Goal: Information Seeking & Learning: Learn about a topic

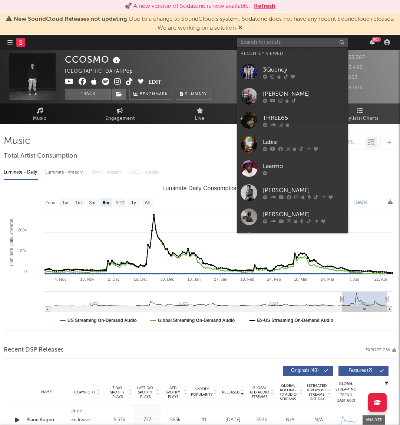
select select "6m"
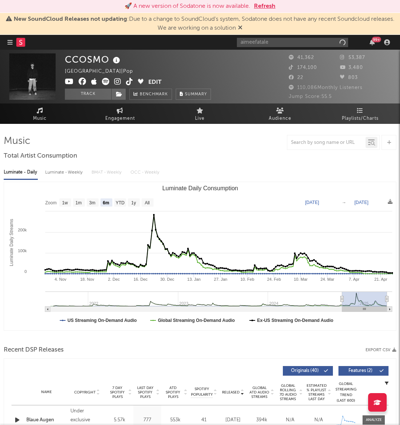
click at [256, 41] on input "aimeefatale" at bounding box center [292, 42] width 111 height 9
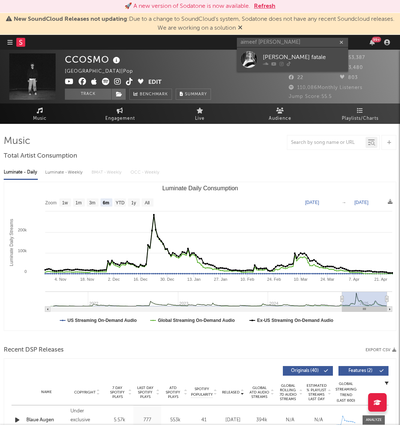
type input "aimeef [PERSON_NAME]"
click at [299, 53] on div "[PERSON_NAME] fatale" at bounding box center [304, 57] width 82 height 9
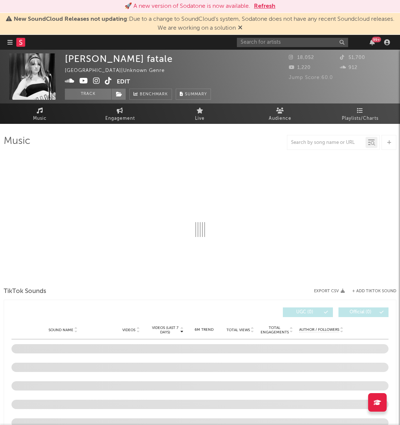
select select "1w"
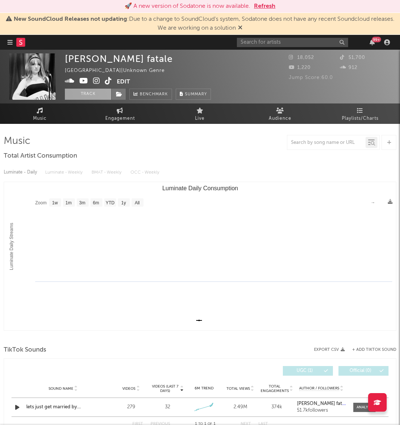
click at [104, 94] on button "Track" at bounding box center [88, 94] width 46 height 11
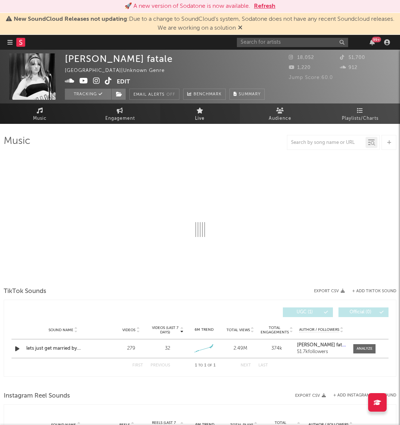
select select "1w"
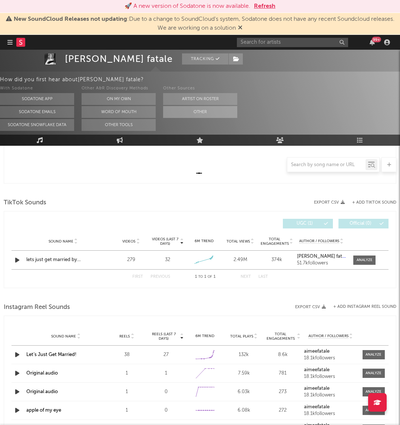
scroll to position [243, 0]
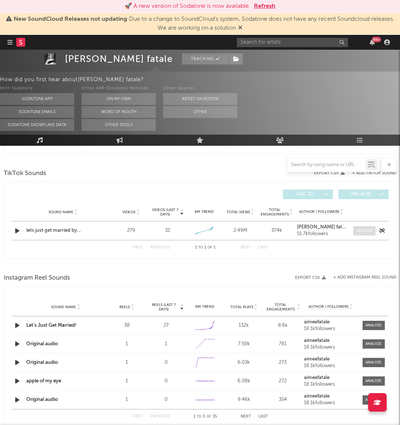
click at [368, 231] on div at bounding box center [364, 231] width 16 height 6
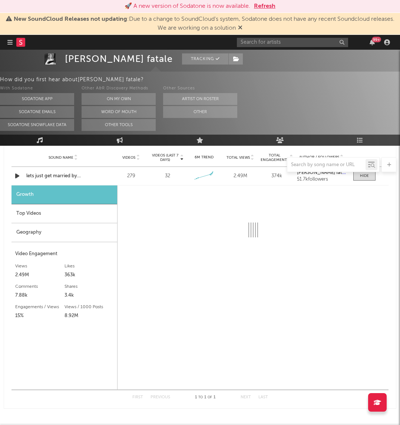
scroll to position [298, 0]
select select "6m"
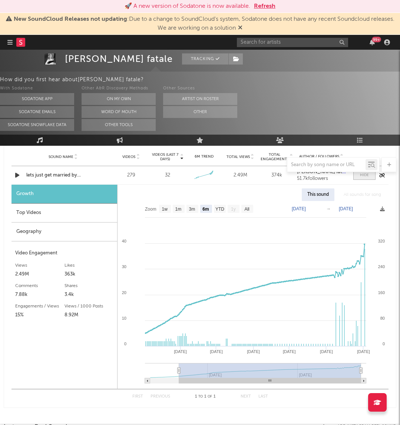
click at [361, 174] on div at bounding box center [364, 175] width 9 height 6
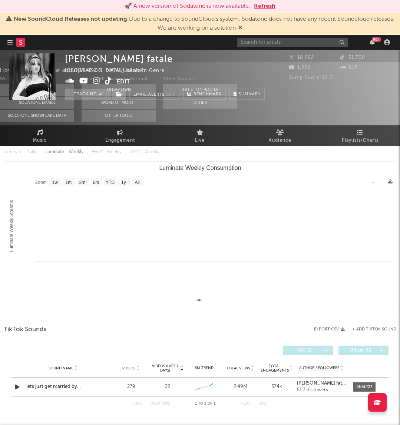
scroll to position [0, 0]
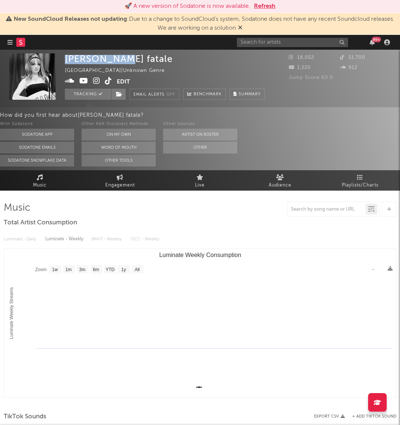
drag, startPoint x: 65, startPoint y: 59, endPoint x: 118, endPoint y: 57, distance: 53.0
click at [118, 57] on div "[PERSON_NAME] fatale" at bounding box center [119, 58] width 108 height 11
click at [121, 58] on div "[PERSON_NAME] fatale" at bounding box center [119, 58] width 108 height 11
copy div "[PERSON_NAME] fatale"
click at [254, 48] on div "99 +" at bounding box center [315, 42] width 156 height 15
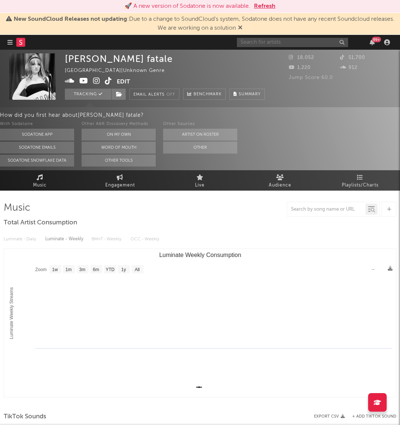
click at [257, 40] on input "text" at bounding box center [292, 42] width 111 height 9
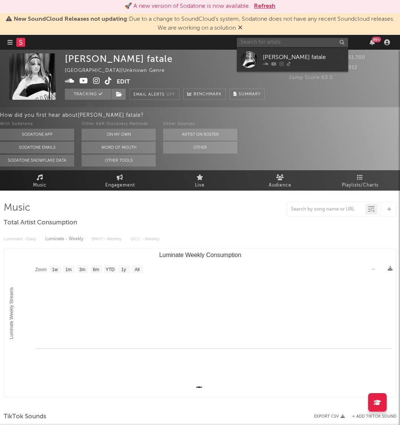
type input "s"
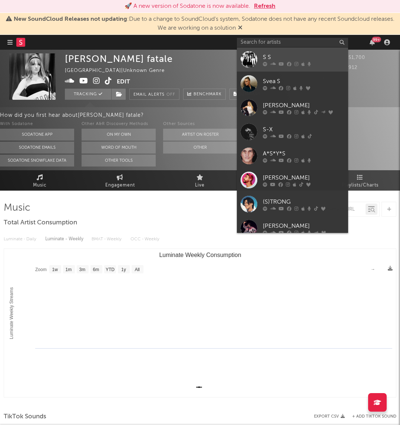
click at [265, 56] on div "S S" at bounding box center [304, 57] width 82 height 9
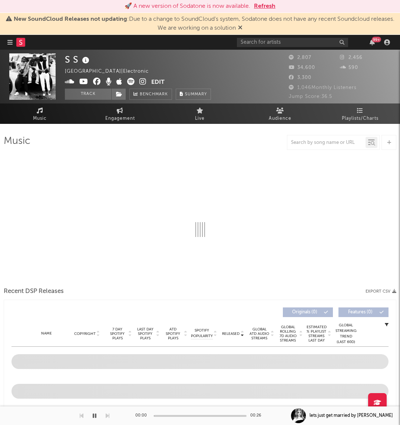
click at [272, 31] on span "New SoundCloud Releases not updating : Due to a change to SoundCloud's system, …" at bounding box center [200, 24] width 392 height 18
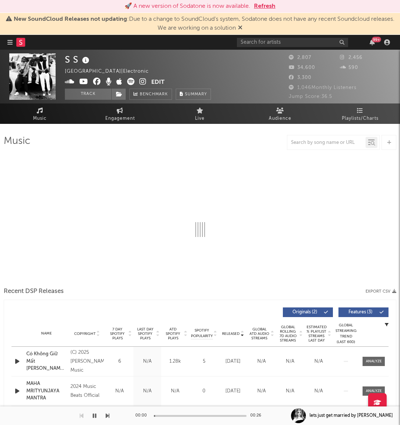
select select "1w"
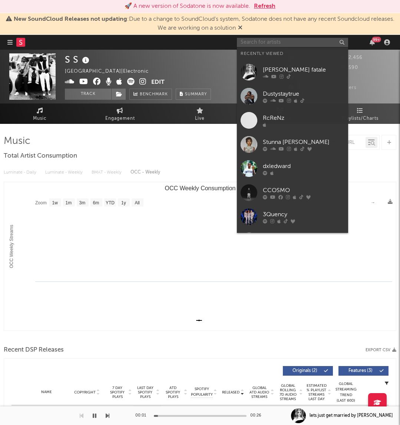
click at [259, 45] on input "text" at bounding box center [292, 42] width 111 height 9
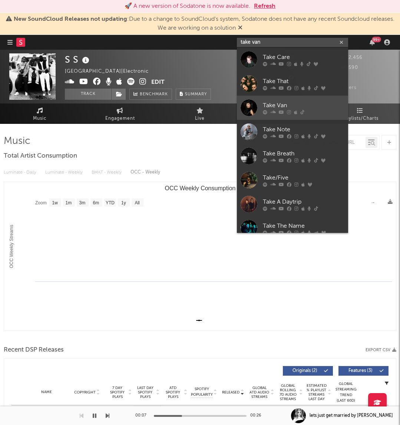
type input "take van"
click at [312, 103] on div "Take Van" at bounding box center [304, 105] width 82 height 9
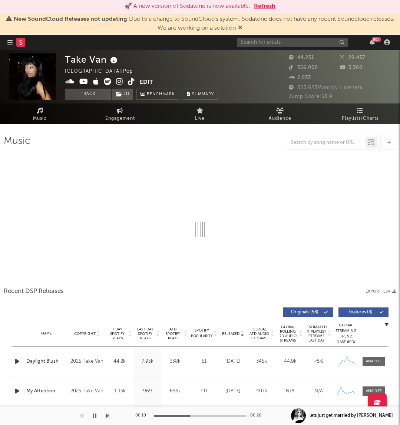
click at [93, 416] on icon "button" at bounding box center [95, 415] width 4 height 6
select select "6m"
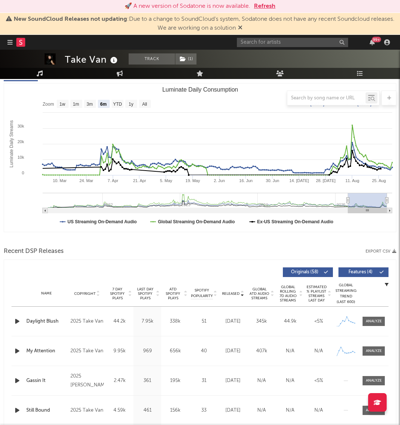
scroll to position [99, 0]
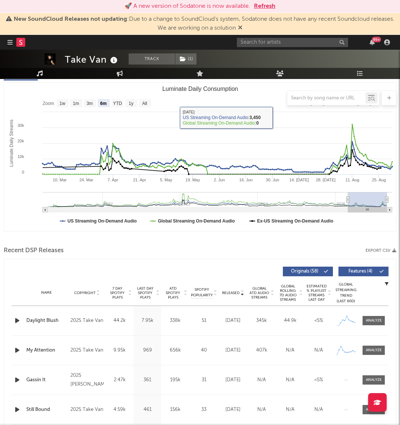
click at [284, 47] on div "99 +" at bounding box center [315, 42] width 156 height 15
click at [284, 43] on input "text" at bounding box center [292, 42] width 111 height 9
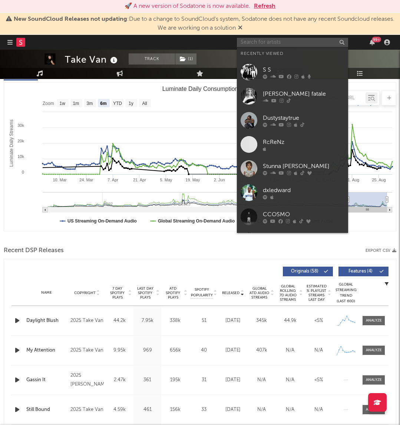
paste input "BigKeiona"
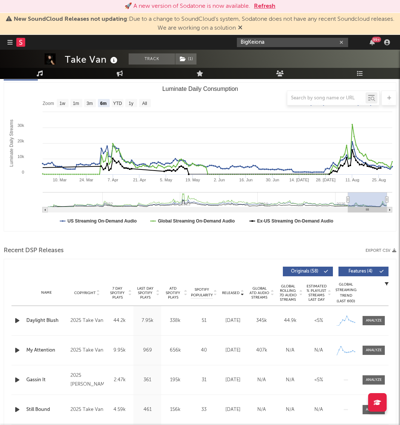
type input "BigKeiona"
click at [272, 36] on div "BigKeiona 99 +" at bounding box center [315, 42] width 156 height 15
click at [272, 40] on input "BigKeiona" at bounding box center [292, 42] width 111 height 9
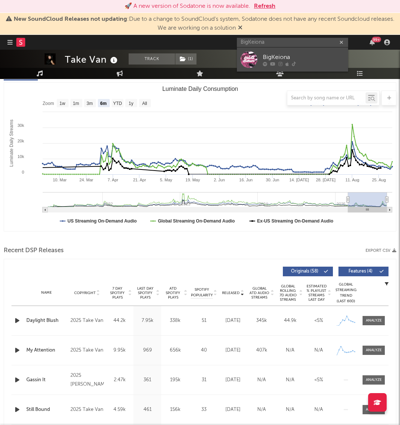
click at [269, 56] on div "BigKeiona" at bounding box center [304, 57] width 82 height 9
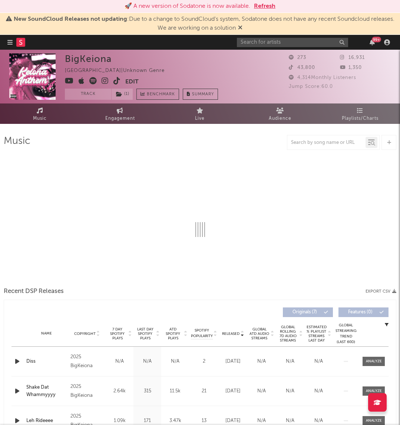
select select "1w"
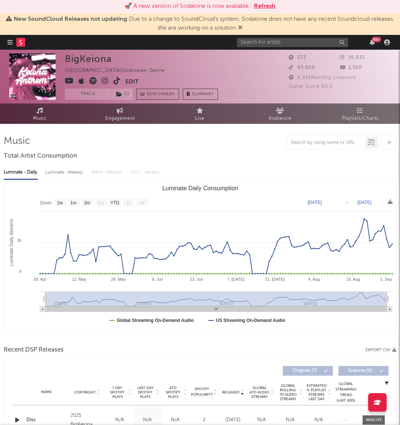
click at [42, 173] on div "Luminate - Daily Luminate - Weekly BMAT - Weekly OCC - Weekly" at bounding box center [200, 172] width 392 height 13
click at [48, 172] on div "Luminate - Weekly" at bounding box center [64, 172] width 39 height 13
select select "1w"
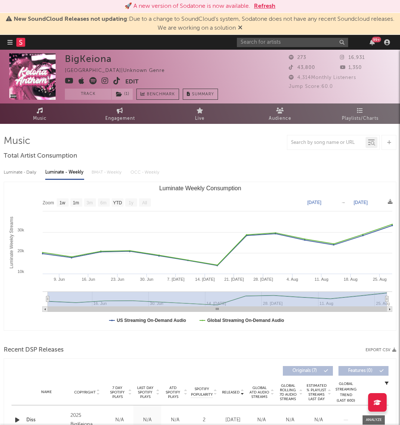
click at [25, 175] on div "Luminate - Daily" at bounding box center [21, 172] width 34 height 13
select select "1w"
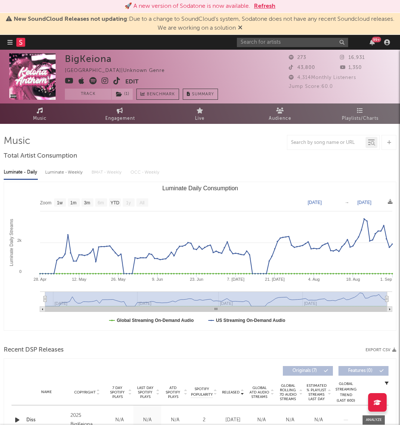
click at [50, 175] on div "Luminate - Weekly" at bounding box center [64, 172] width 39 height 13
select select "1w"
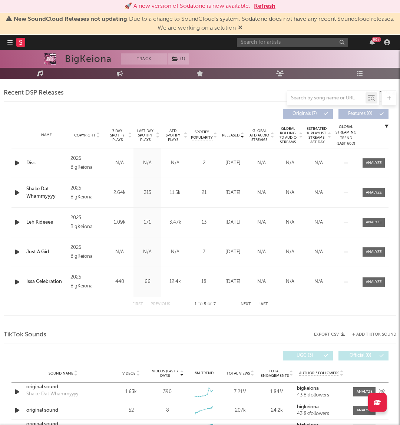
scroll to position [250, 0]
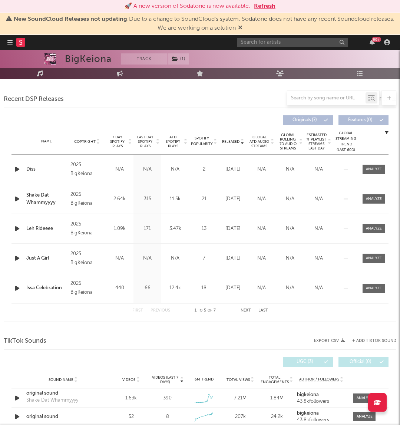
click at [231, 142] on span "Released" at bounding box center [230, 141] width 17 height 4
click at [387, 167] on div at bounding box center [374, 169] width 30 height 9
click at [384, 167] on span at bounding box center [373, 169] width 22 height 9
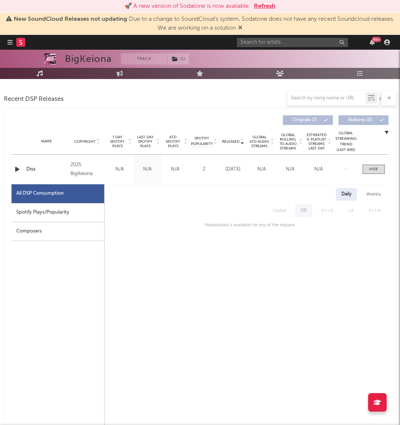
click at [377, 193] on div "Weekly" at bounding box center [374, 194] width 26 height 13
click at [372, 173] on span at bounding box center [373, 169] width 22 height 9
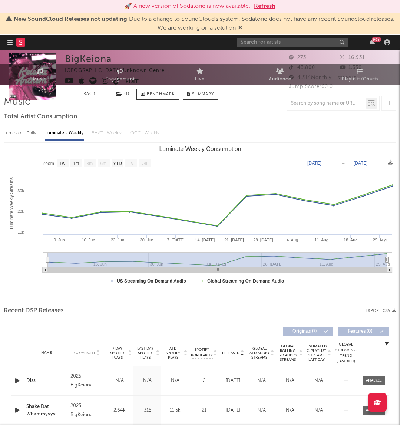
scroll to position [0, 0]
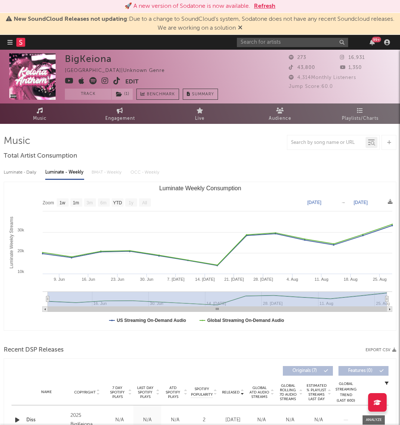
click at [91, 79] on icon at bounding box center [92, 80] width 7 height 7
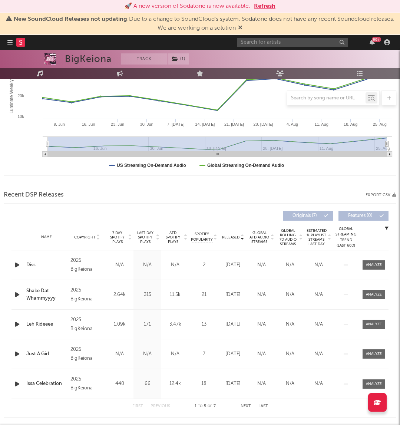
scroll to position [236, 0]
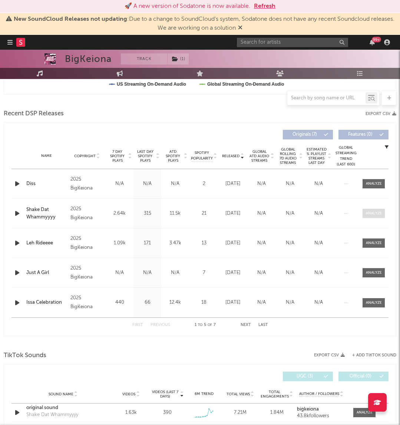
click at [375, 210] on div at bounding box center [374, 213] width 16 height 6
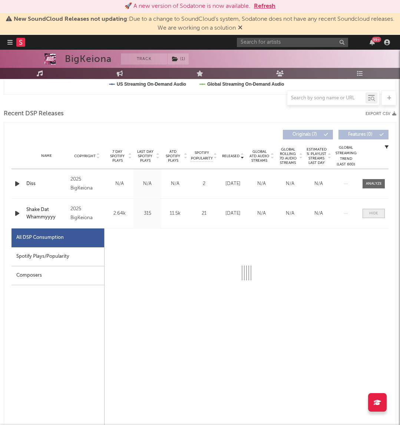
select select "1w"
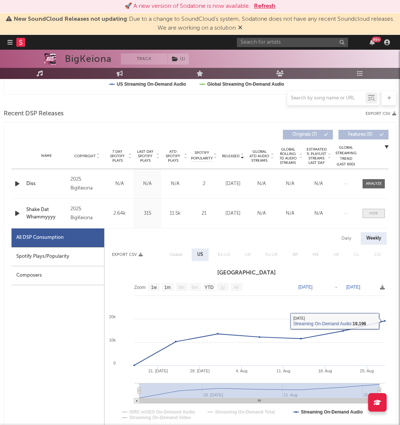
click at [374, 211] on div at bounding box center [373, 213] width 9 height 6
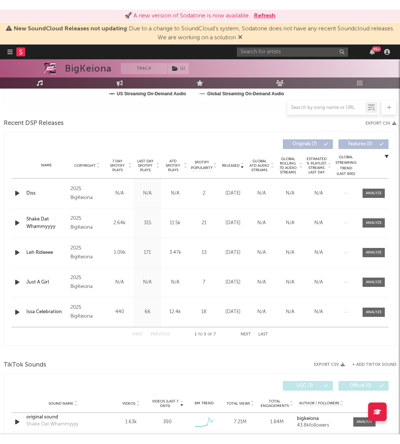
scroll to position [0, 0]
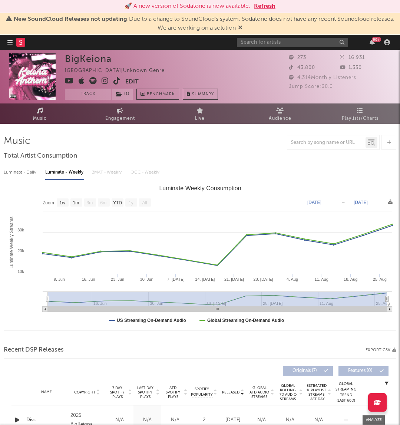
click at [106, 80] on icon at bounding box center [105, 80] width 7 height 7
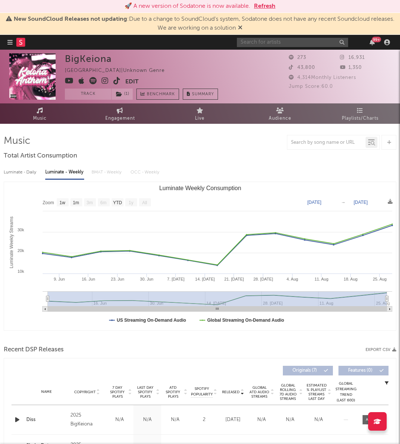
click at [286, 39] on input "text" at bounding box center [292, 42] width 111 height 9
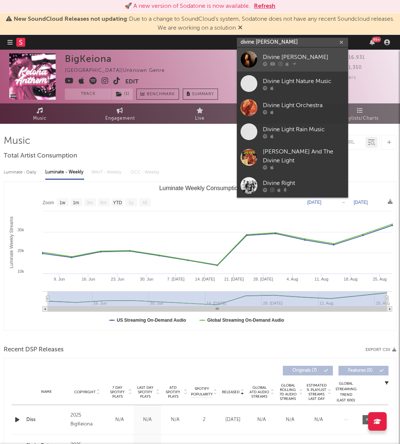
type input "divine [PERSON_NAME]"
click at [287, 53] on div "Divine [PERSON_NAME]" at bounding box center [304, 57] width 82 height 9
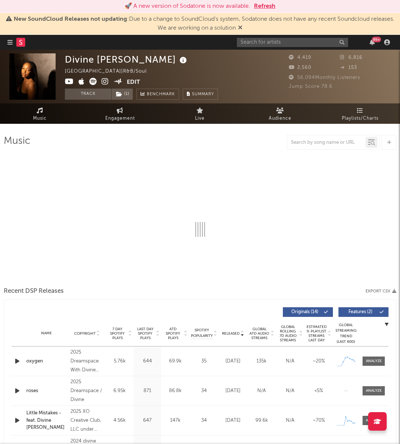
select select "6m"
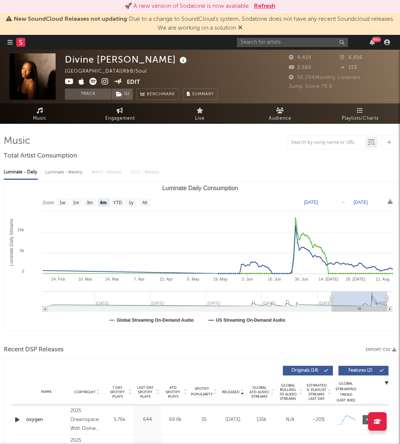
click at [62, 167] on div "Luminate - Weekly" at bounding box center [64, 172] width 39 height 13
select select "6m"
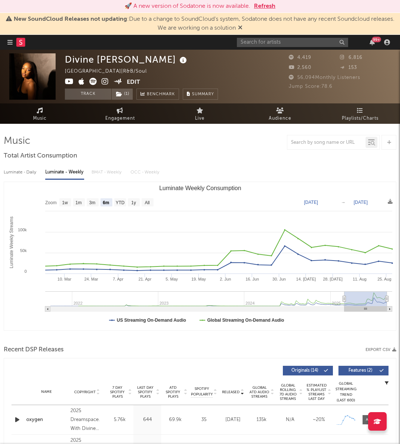
click at [18, 173] on div "Luminate - Daily" at bounding box center [21, 172] width 34 height 13
select select "6m"
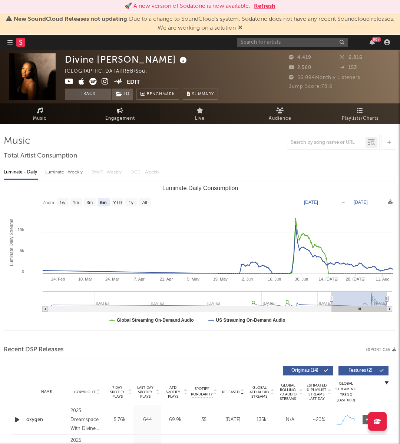
click at [114, 112] on link "Engagement" at bounding box center [120, 113] width 80 height 20
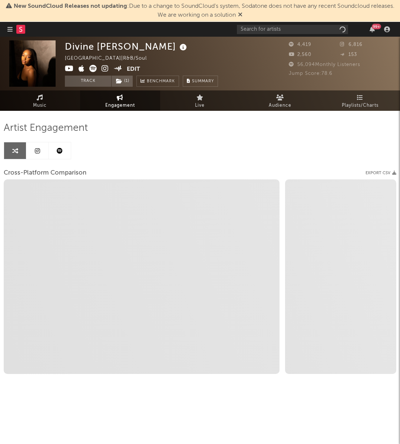
select select "1w"
select select "1m"
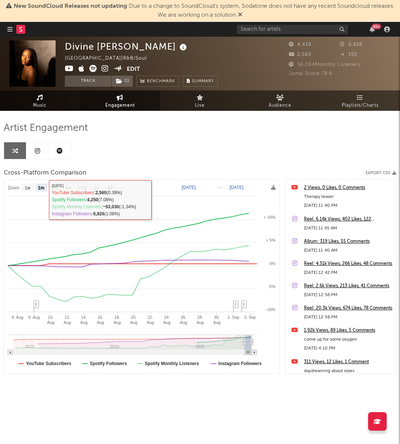
click at [41, 99] on icon at bounding box center [40, 97] width 6 height 6
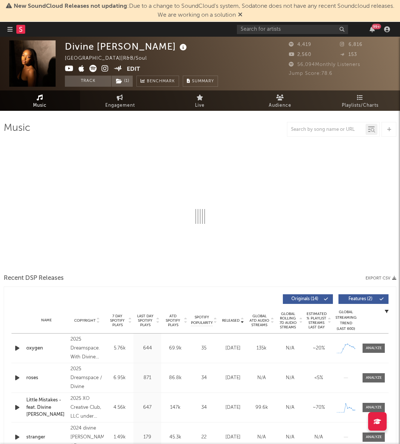
select select "6m"
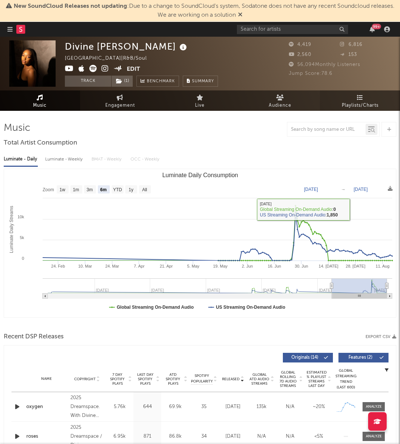
click at [345, 103] on span "Playlists/Charts" at bounding box center [360, 105] width 37 height 9
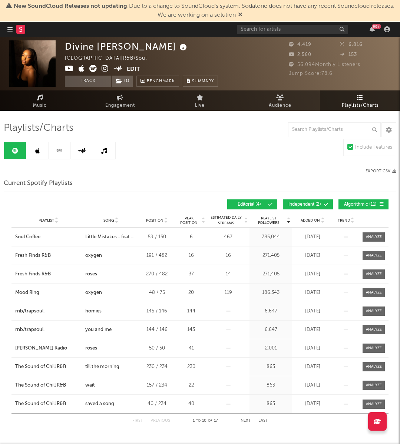
click at [303, 201] on button "Independent ( 2 )" at bounding box center [308, 204] width 50 height 10
click at [362, 202] on span "Algorithmic ( 11 )" at bounding box center [360, 204] width 34 height 4
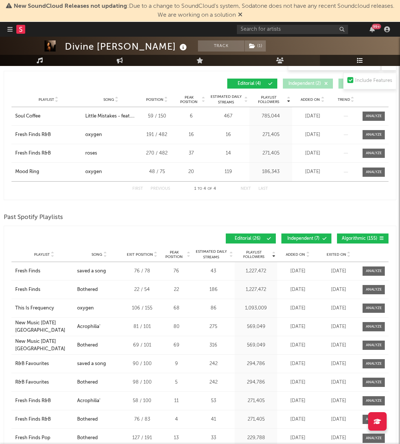
scroll to position [133, 0]
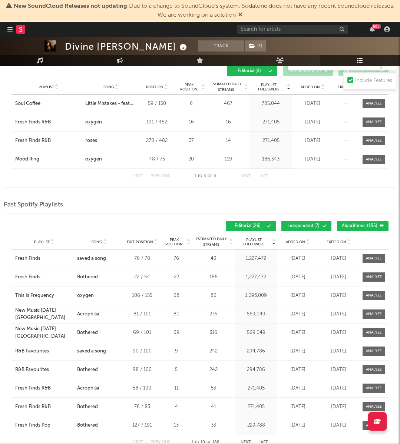
click at [275, 35] on div "99 +" at bounding box center [315, 29] width 156 height 15
click at [275, 28] on input "text" at bounding box center [292, 29] width 111 height 9
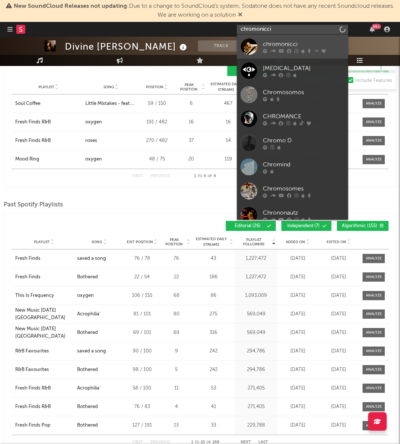
type input "chromonicci"
click at [291, 44] on div "chromonicci" at bounding box center [304, 44] width 82 height 9
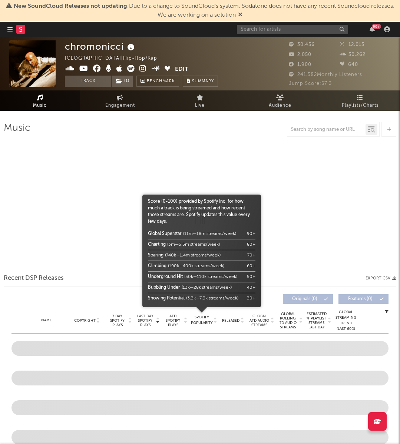
select select "6m"
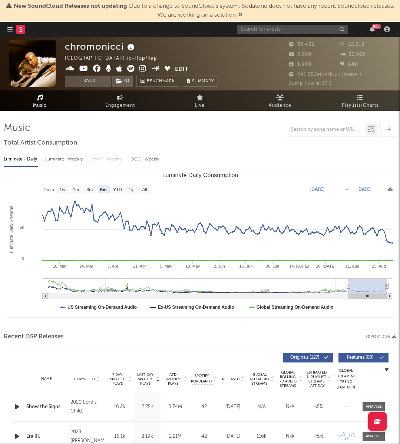
click at [69, 164] on div "Luminate - Weekly" at bounding box center [64, 159] width 39 height 13
select select "6m"
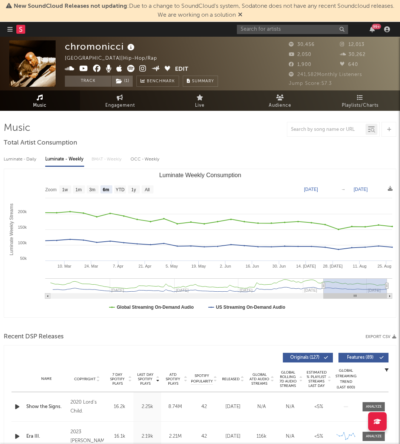
click at [24, 160] on div "Luminate - Daily" at bounding box center [21, 159] width 34 height 13
select select "6m"
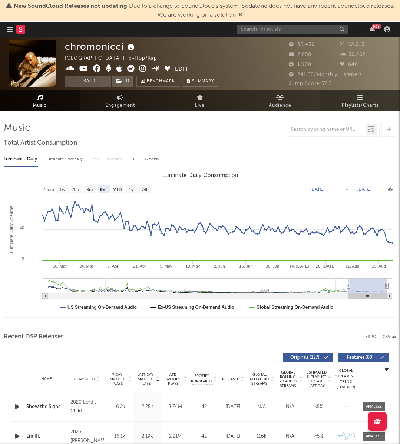
click at [339, 94] on link "Playlists/Charts" at bounding box center [360, 100] width 80 height 20
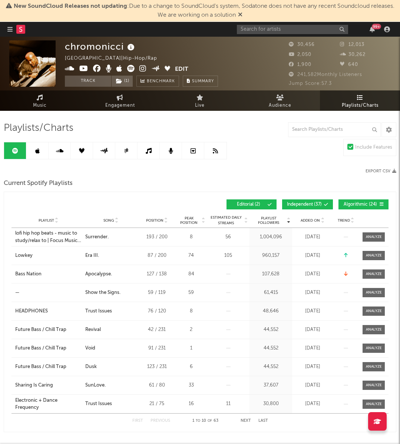
click at [300, 205] on span "Independent ( 37 )" at bounding box center [304, 204] width 35 height 4
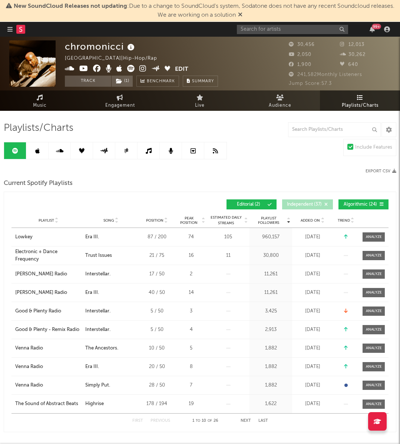
click at [342, 205] on button "Algorithmic ( 24 )" at bounding box center [363, 204] width 50 height 10
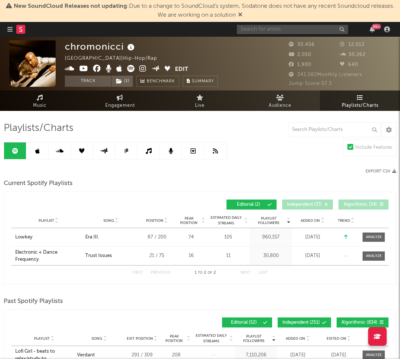
click at [300, 26] on input "text" at bounding box center [292, 29] width 111 height 9
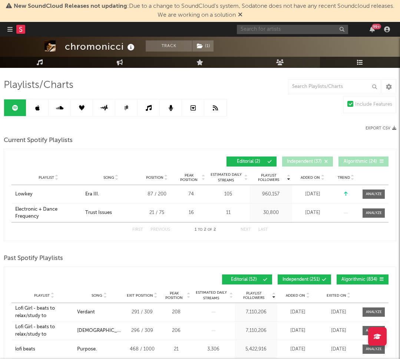
scroll to position [38, 0]
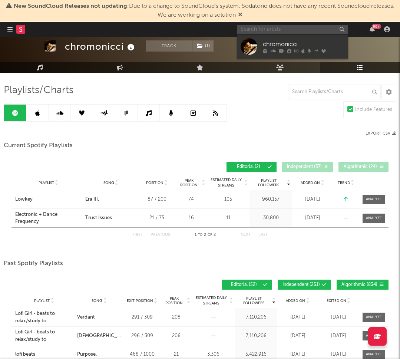
paste input "https://music.apple.com/us/artist/chromonicci/1225460116"
click at [291, 30] on input "https://music.apple.com/us/artist/chromonicci/1225460116" at bounding box center [292, 29] width 111 height 9
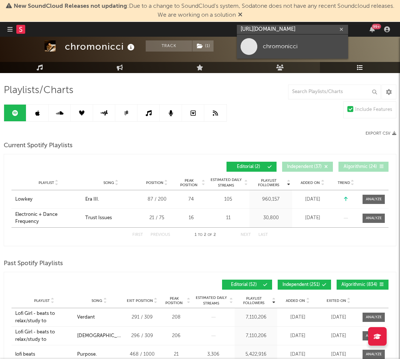
paste input "Labisi"
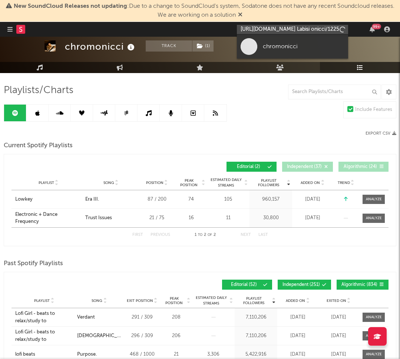
scroll to position [0, 17]
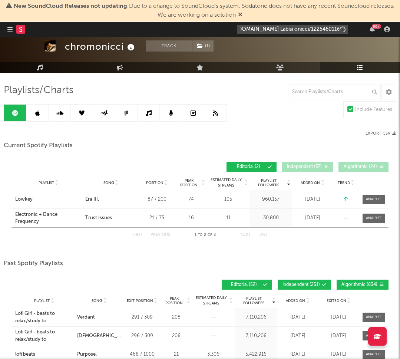
paste input "Labisi"
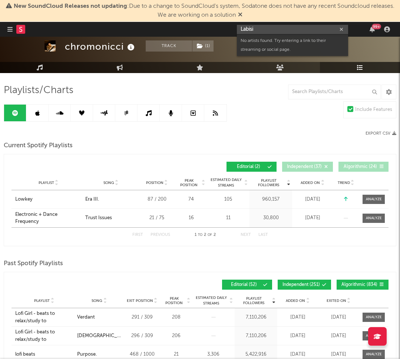
scroll to position [0, 0]
click at [279, 28] on input "Labisi" at bounding box center [292, 29] width 111 height 9
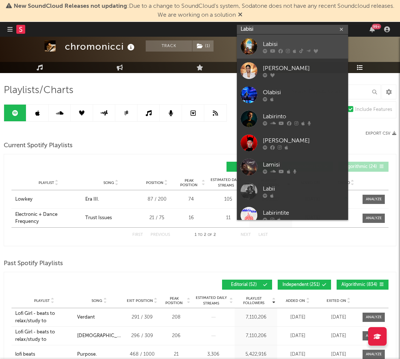
type input "Labisi"
click at [283, 49] on div at bounding box center [304, 51] width 82 height 4
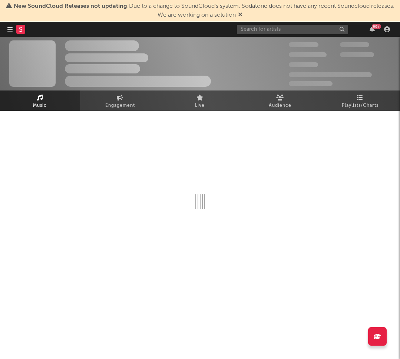
select select "6m"
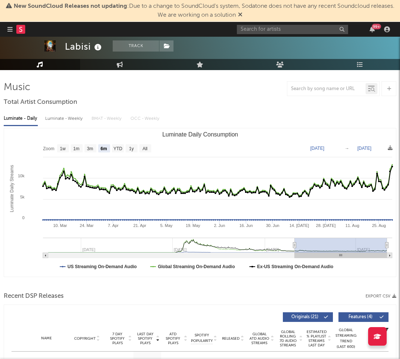
scroll to position [49, 0]
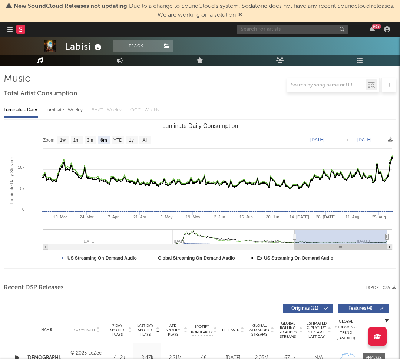
click at [259, 27] on input "text" at bounding box center [292, 29] width 111 height 9
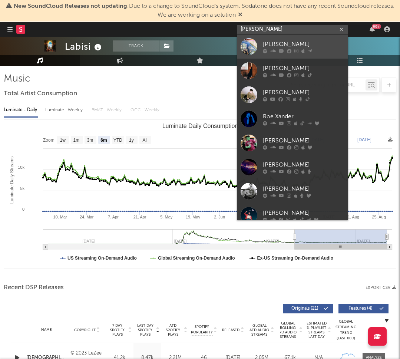
type input "ROE"
click at [283, 44] on div "ROE" at bounding box center [304, 44] width 82 height 9
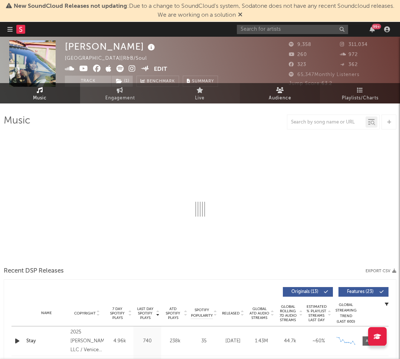
select select "6m"
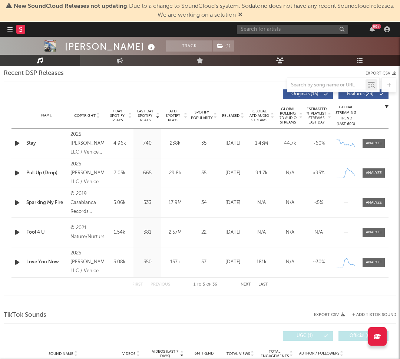
scroll to position [290, 0]
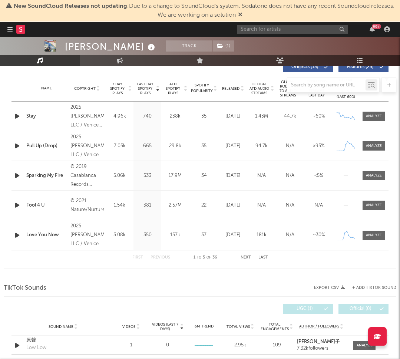
click at [14, 117] on icon "button" at bounding box center [17, 116] width 8 height 9
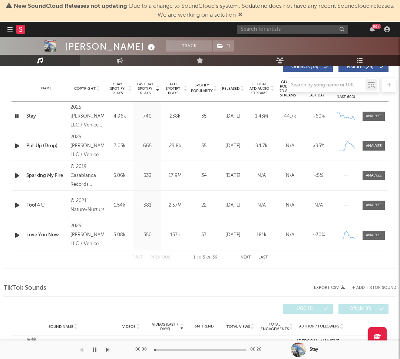
click at [14, 117] on icon "button" at bounding box center [16, 116] width 7 height 9
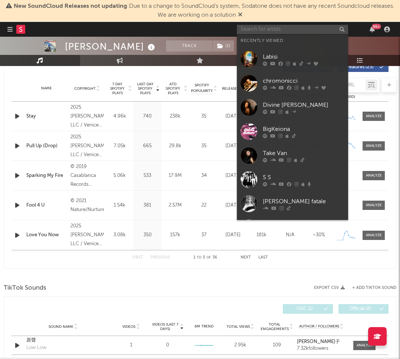
click at [282, 28] on input "text" at bounding box center [292, 29] width 111 height 9
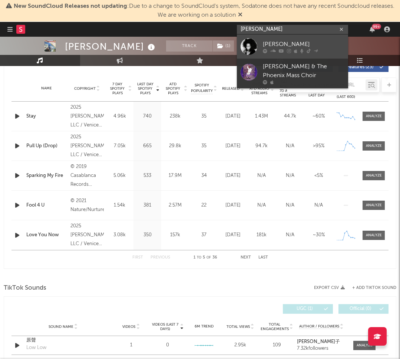
type input "phoenix james"
click at [300, 36] on link "Phoenix James" at bounding box center [292, 46] width 111 height 24
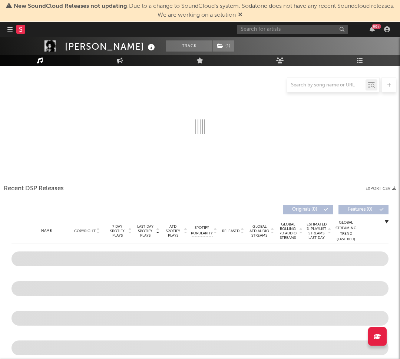
scroll to position [47, 0]
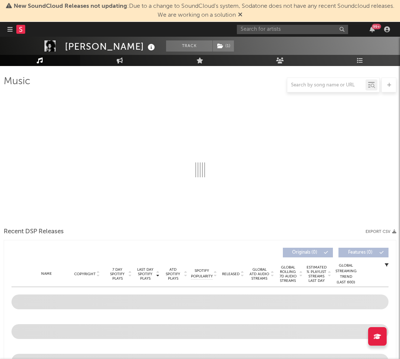
select select "6m"
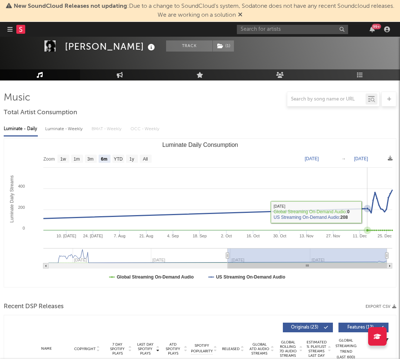
scroll to position [23, 0]
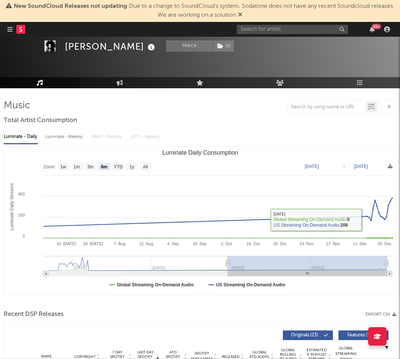
click at [43, 134] on div "Luminate - Daily Luminate - Weekly BMAT - Weekly OCC - Weekly" at bounding box center [200, 136] width 392 height 13
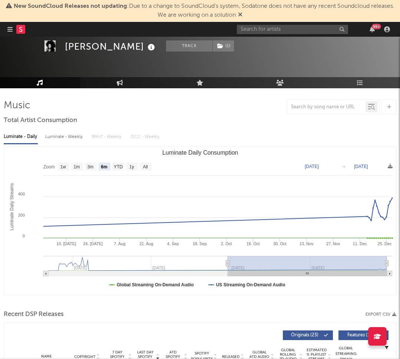
click at [58, 136] on div "Luminate - Weekly" at bounding box center [64, 136] width 39 height 13
select select "6m"
